Goal: Task Accomplishment & Management: Use online tool/utility

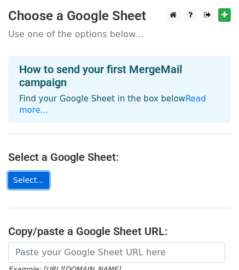
click at [30, 172] on link "Select..." at bounding box center [28, 180] width 41 height 17
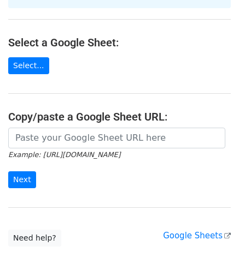
scroll to position [122, 0]
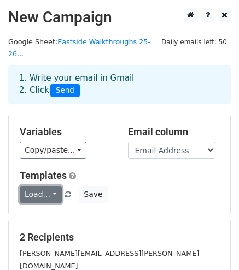
click at [48, 186] on link "Load..." at bounding box center [41, 194] width 42 height 17
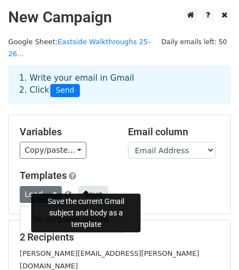
click at [80, 186] on button "Save" at bounding box center [93, 194] width 28 height 17
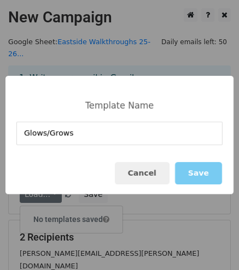
type input "Glows/Grows"
click at [202, 175] on button "Save" at bounding box center [198, 173] width 47 height 22
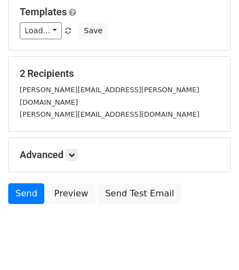
scroll to position [163, 0]
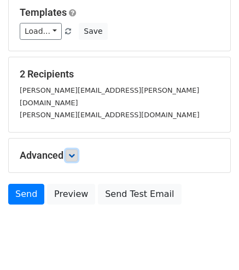
click at [73, 152] on icon at bounding box center [71, 155] width 7 height 7
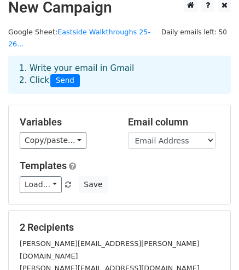
scroll to position [0, 0]
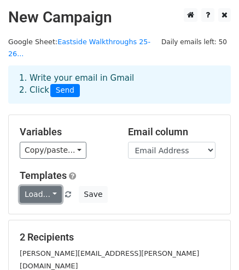
click at [49, 186] on link "Load..." at bounding box center [41, 194] width 42 height 17
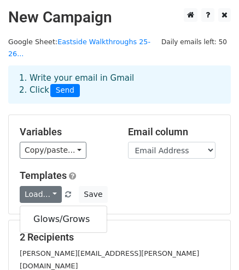
click at [166, 172] on div "Templates Load... Glows/Grows Save" at bounding box center [119, 186] width 216 height 33
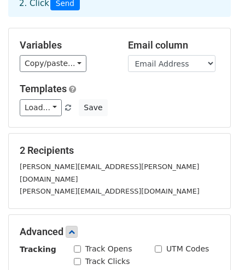
scroll to position [86, 0]
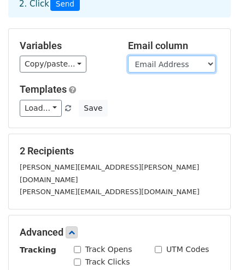
click at [152, 56] on select "Timestamp Email Address Email Grade Part of the Day Subject 2.1 Achieving Expec…" at bounding box center [171, 64] width 87 height 17
select select "Email"
click at [128, 56] on select "Timestamp Email Address Email Grade Part of the Day Subject 2.1 Achieving Expec…" at bounding box center [171, 64] width 87 height 17
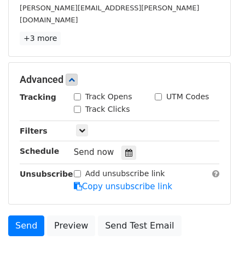
scroll to position [301, 0]
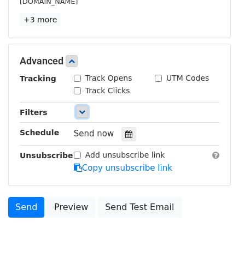
click at [81, 109] on icon at bounding box center [82, 112] width 7 height 7
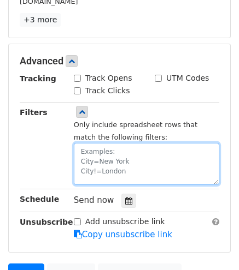
click at [91, 143] on textarea at bounding box center [146, 164] width 145 height 42
type textarea "e"
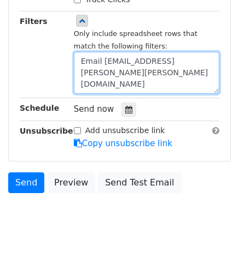
scroll to position [448, 0]
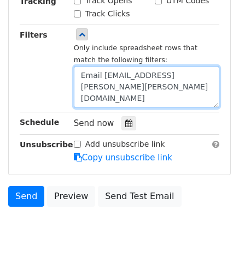
type textarea "Email Address=reid.todd@clevelandisd.org"
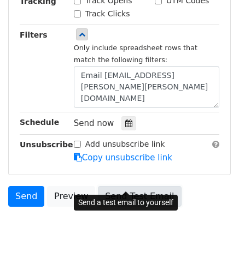
click at [141, 186] on link "Send Test Email" at bounding box center [139, 196] width 83 height 21
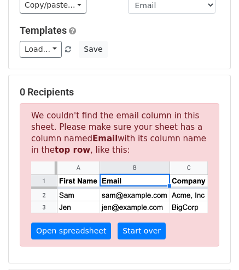
scroll to position [145, 0]
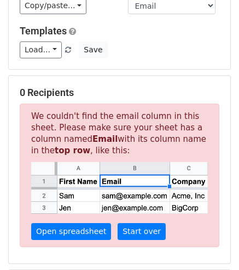
click at [98, 179] on img at bounding box center [119, 187] width 176 height 51
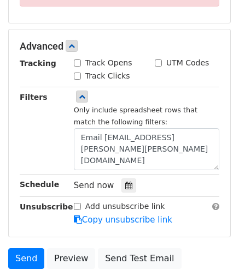
scroll to position [461, 0]
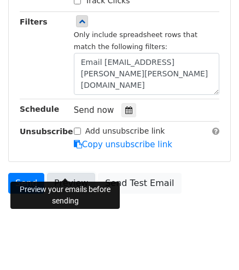
click at [78, 173] on link "Preview" at bounding box center [71, 183] width 48 height 21
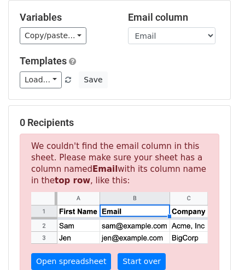
scroll to position [0, 0]
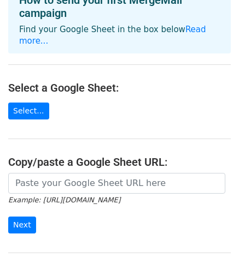
scroll to position [69, 0]
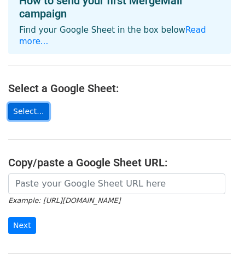
click at [29, 105] on link "Select..." at bounding box center [28, 111] width 41 height 17
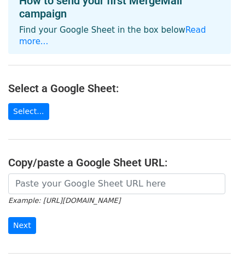
scroll to position [165, 0]
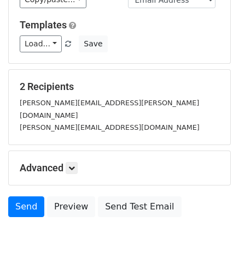
scroll to position [164, 0]
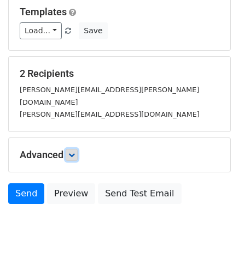
click at [75, 152] on icon at bounding box center [71, 155] width 7 height 7
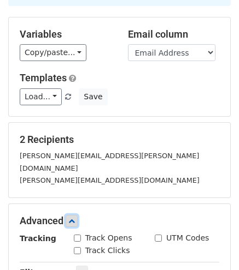
scroll to position [97, 0]
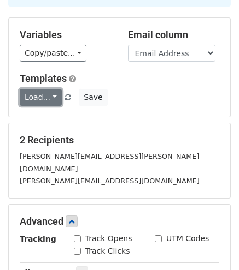
click at [33, 89] on link "Load..." at bounding box center [41, 97] width 42 height 17
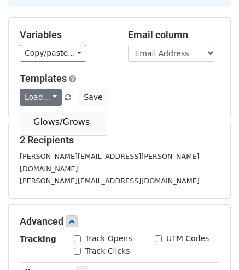
click at [45, 114] on link "Glows/Grows" at bounding box center [63, 122] width 86 height 17
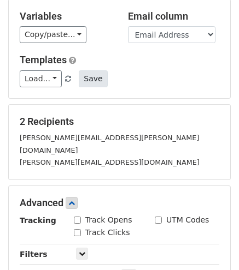
scroll to position [99, 0]
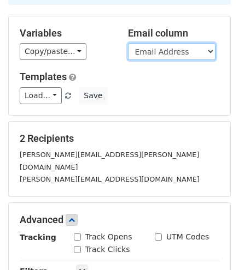
click at [168, 43] on select "Timestamp Email Address Email Grade Part of the Day Subject 2.1 Achieving Expec…" at bounding box center [171, 51] width 87 height 17
click at [88, 27] on h5 "Variables" at bounding box center [66, 33] width 92 height 12
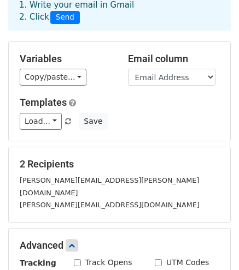
scroll to position [0, 0]
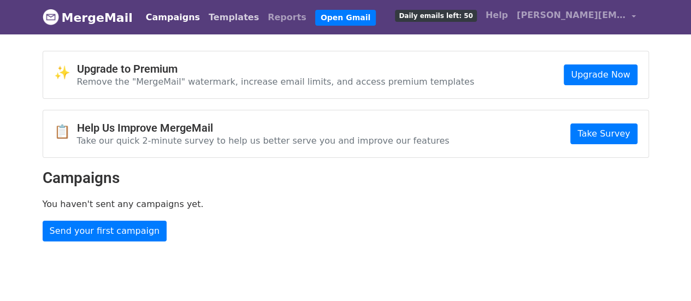
click at [214, 18] on link "Templates" at bounding box center [233, 18] width 59 height 22
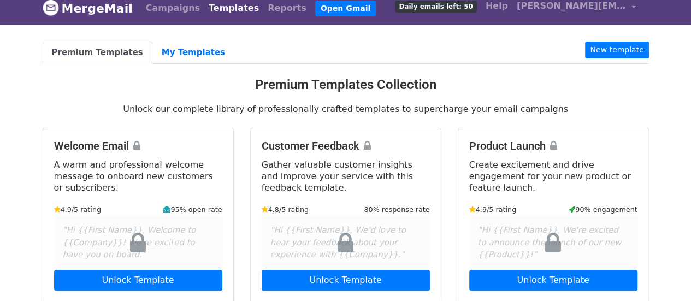
scroll to position [10, 0]
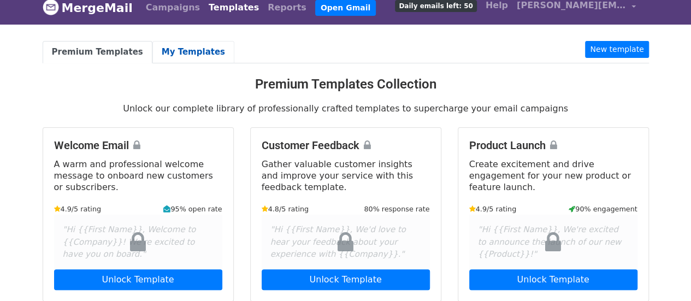
click at [177, 47] on link "My Templates" at bounding box center [193, 52] width 82 height 22
